Goal: Task Accomplishment & Management: Use online tool/utility

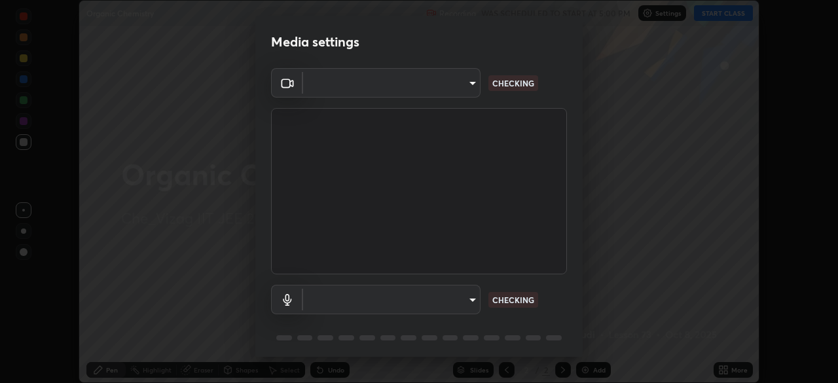
scroll to position [383, 838]
type input "dce5bc2736ddde787903399fd8361076013b722105b02d572ad2342202e2980c"
type input "communications"
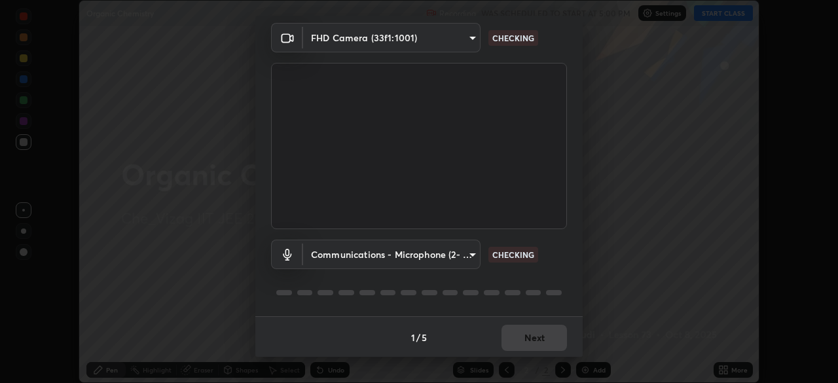
scroll to position [46, 0]
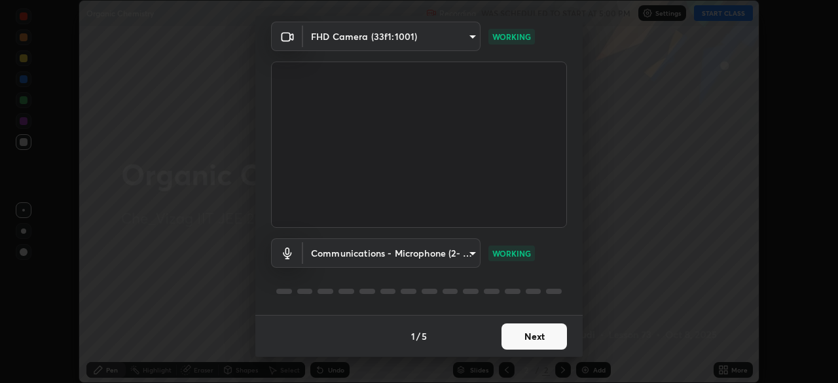
click at [536, 329] on button "Next" at bounding box center [533, 336] width 65 height 26
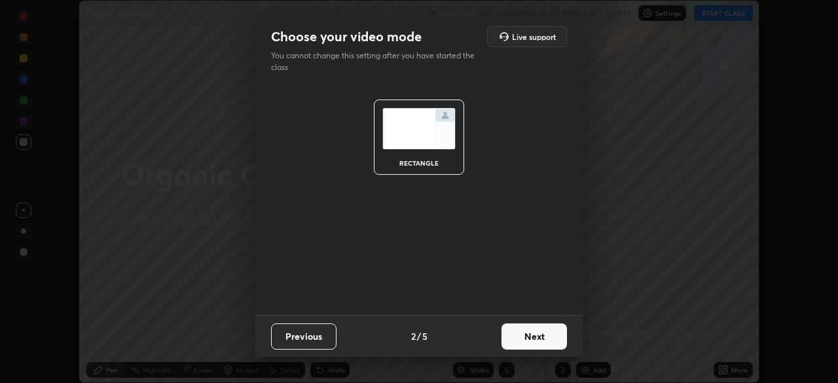
scroll to position [0, 0]
click at [537, 332] on button "Next" at bounding box center [533, 336] width 65 height 26
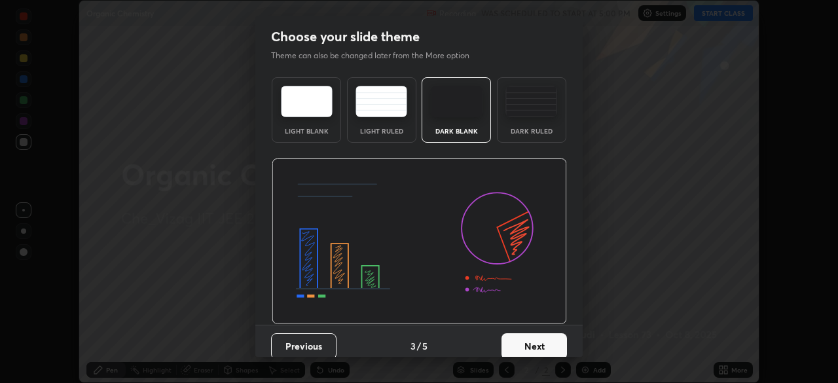
click at [534, 344] on button "Next" at bounding box center [533, 346] width 65 height 26
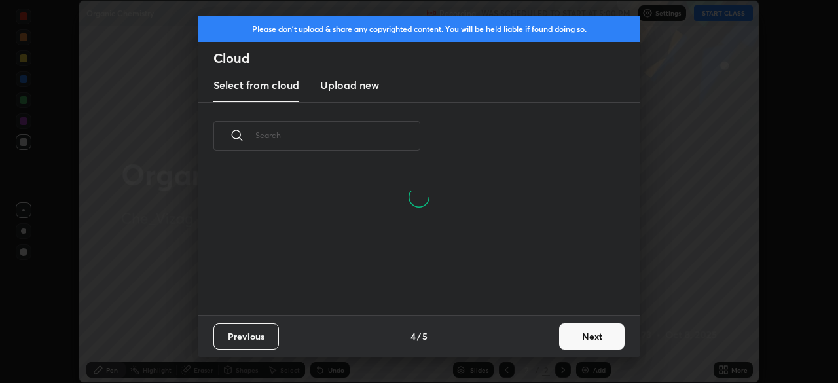
scroll to position [145, 420]
click at [606, 341] on button "Next" at bounding box center [591, 336] width 65 height 26
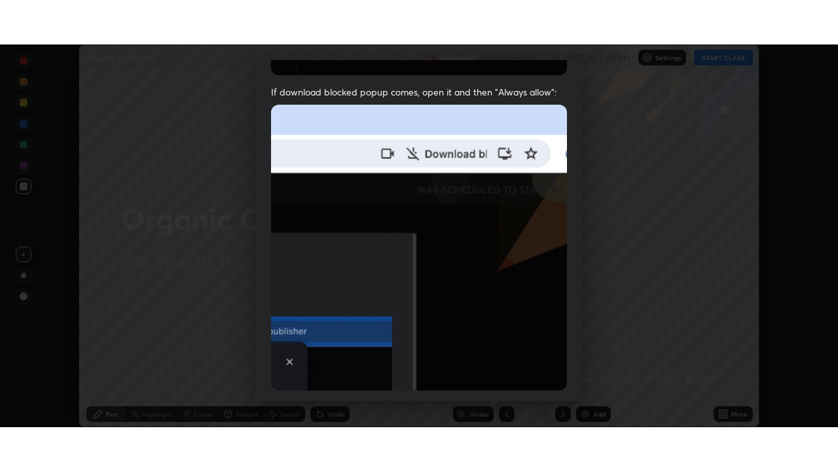
scroll to position [314, 0]
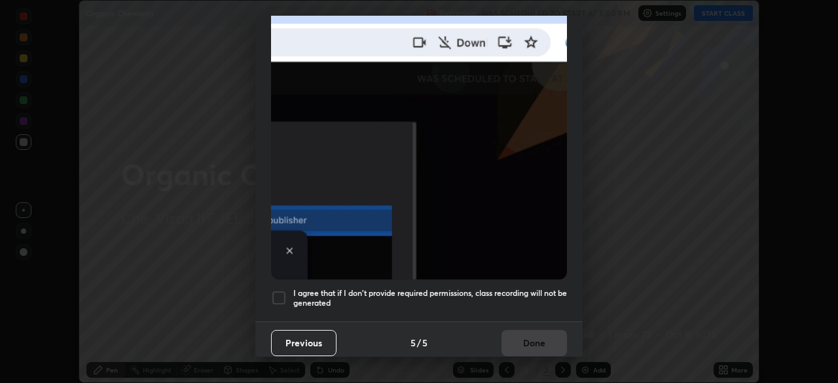
click at [278, 291] on div at bounding box center [279, 298] width 16 height 16
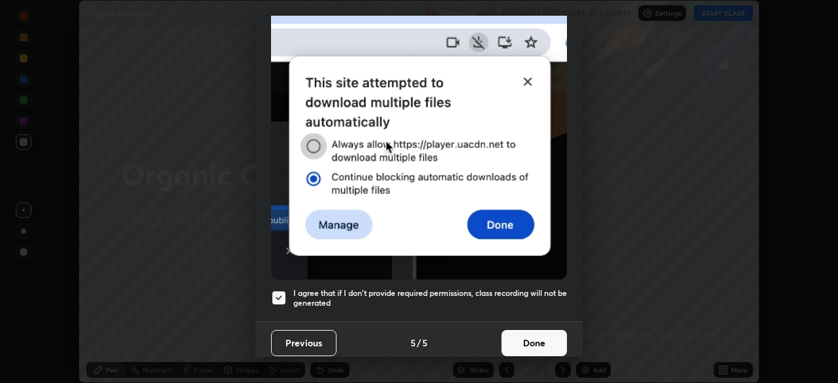
click at [532, 336] on button "Done" at bounding box center [533, 343] width 65 height 26
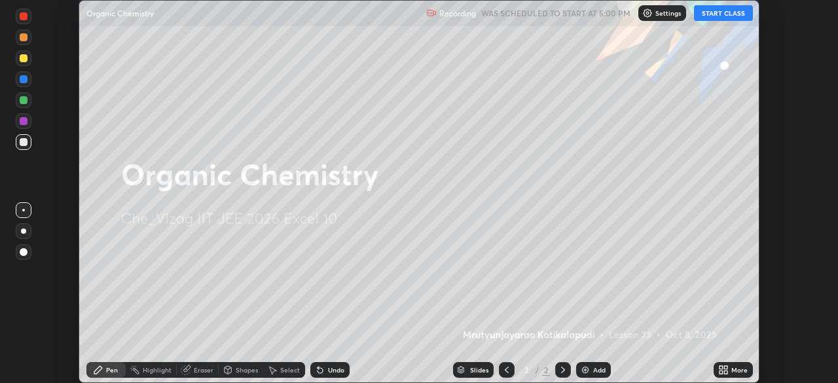
click at [596, 363] on div "Add" at bounding box center [593, 370] width 35 height 16
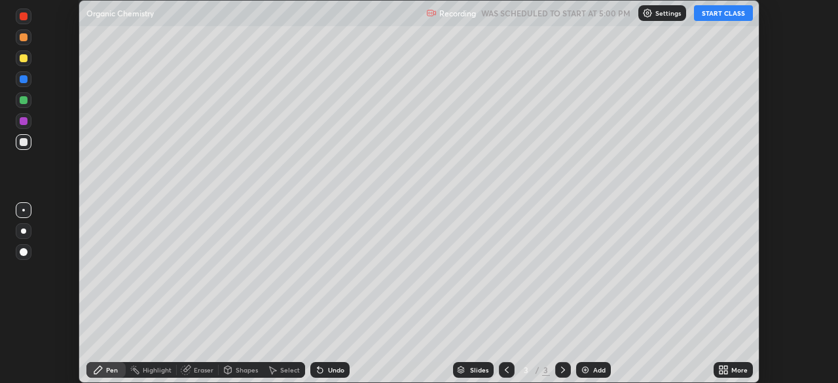
click at [731, 368] on div "More" at bounding box center [739, 370] width 16 height 7
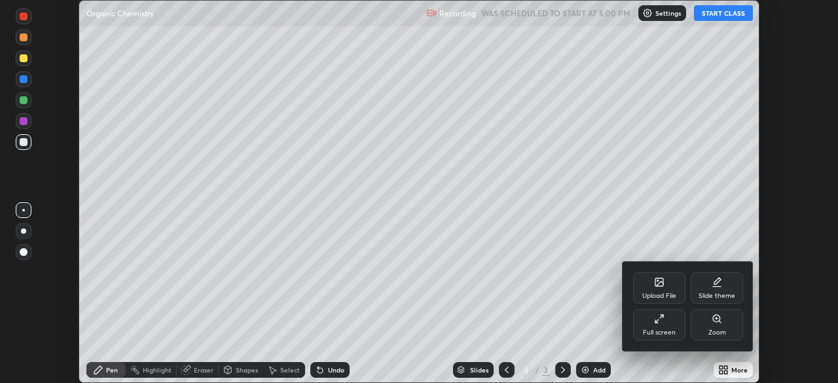
click at [661, 315] on icon at bounding box center [661, 316] width 3 height 3
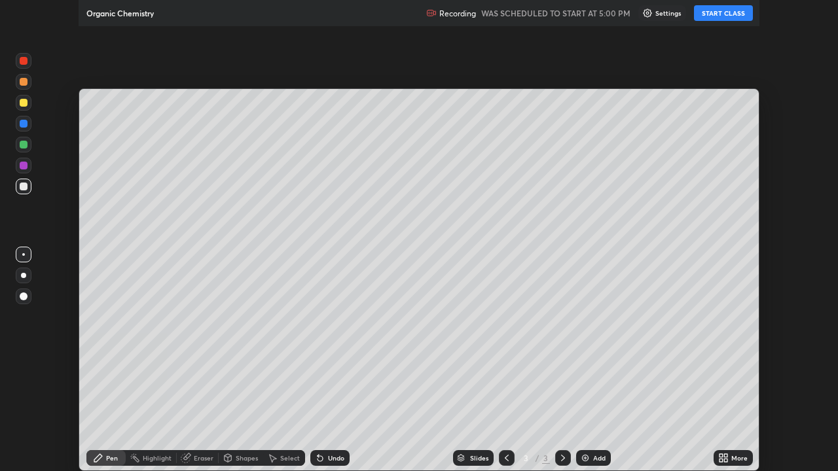
scroll to position [471, 838]
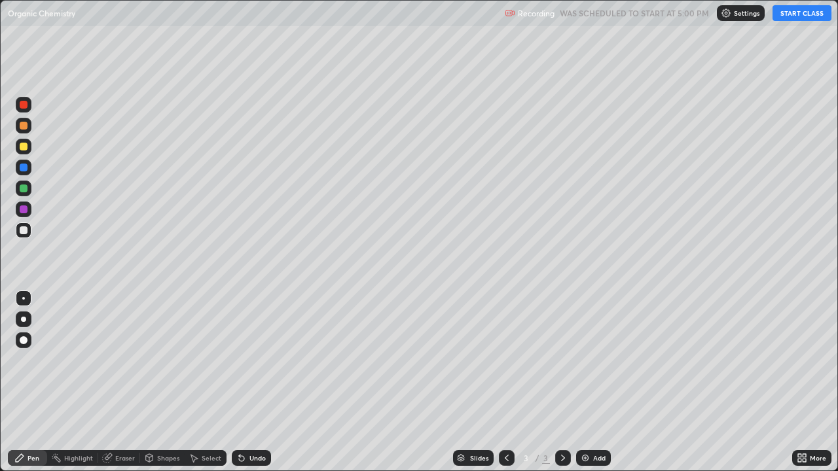
click at [795, 16] on button "START CLASS" at bounding box center [801, 13] width 59 height 16
click at [593, 382] on div "Add" at bounding box center [593, 458] width 35 height 16
click at [601, 382] on div "Add" at bounding box center [599, 458] width 12 height 7
click at [207, 382] on div "Select" at bounding box center [206, 458] width 42 height 26
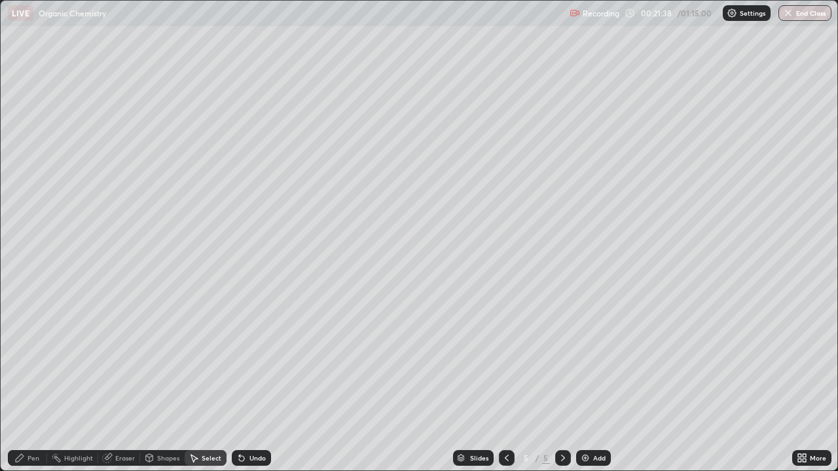
click at [31, 382] on div "Pen" at bounding box center [33, 458] width 12 height 7
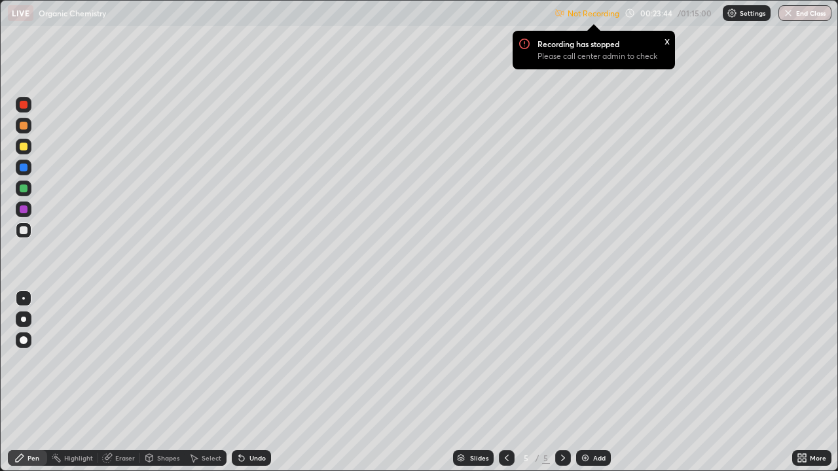
click at [748, 20] on div "Settings" at bounding box center [747, 13] width 48 height 16
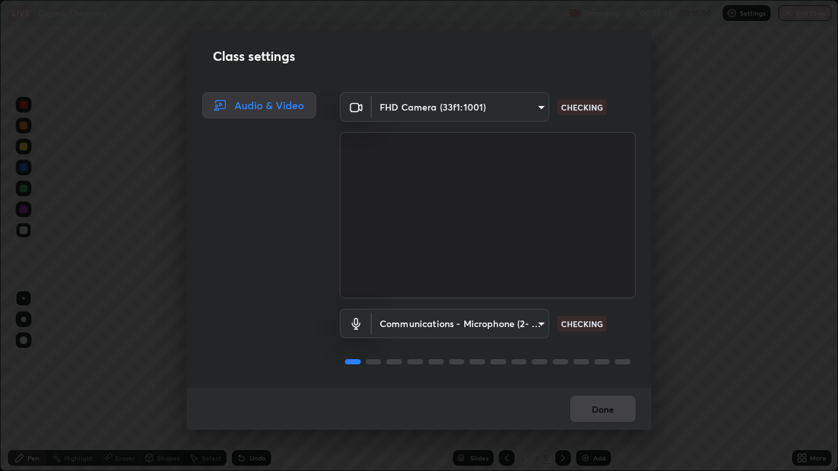
click at [533, 323] on body "Erase all LIVE Organic Chemistry Recording 00:23:48 / 01:15:00 Settings End Cla…" at bounding box center [419, 235] width 838 height 471
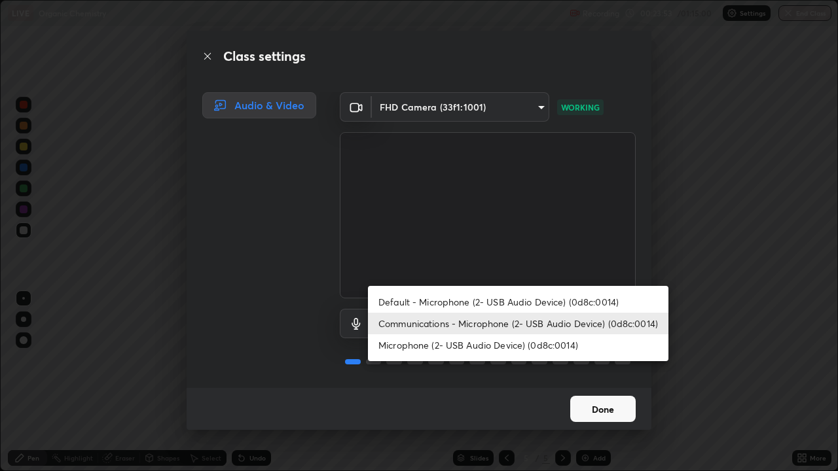
click at [524, 333] on li "Communications - Microphone (2- USB Audio Device) (0d8c:0014)" at bounding box center [518, 324] width 300 height 22
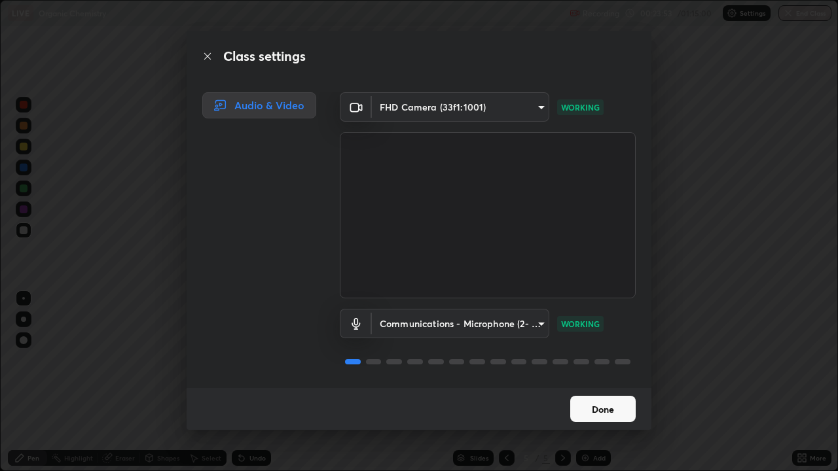
click at [540, 320] on body "Erase all LIVE Organic Chemistry Recording 00:23:53 / 01:15:00 Settings End Cla…" at bounding box center [419, 235] width 838 height 471
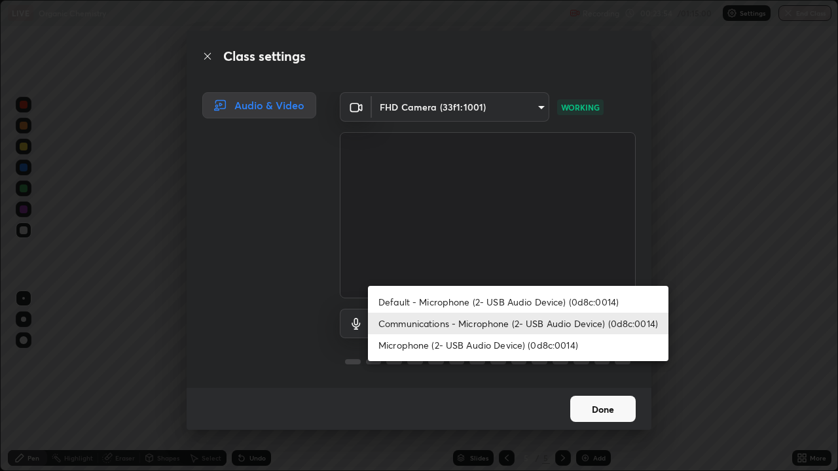
click at [560, 323] on li "Communications - Microphone (2- USB Audio Device) (0d8c:0014)" at bounding box center [518, 324] width 300 height 22
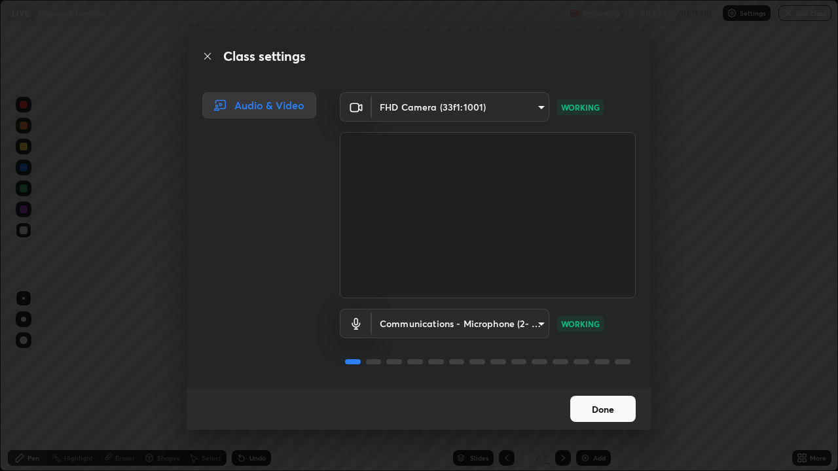
click at [601, 382] on button "Done" at bounding box center [602, 409] width 65 height 26
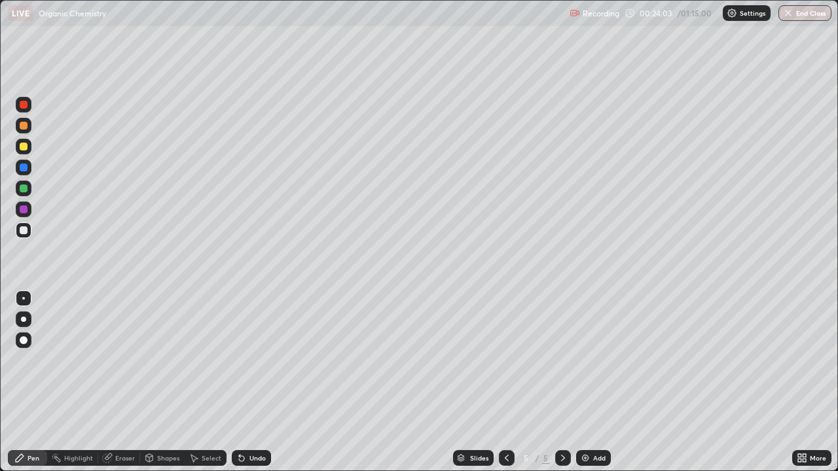
click at [593, 382] on div "Add" at bounding box center [599, 458] width 12 height 7
